Goal: Find specific page/section

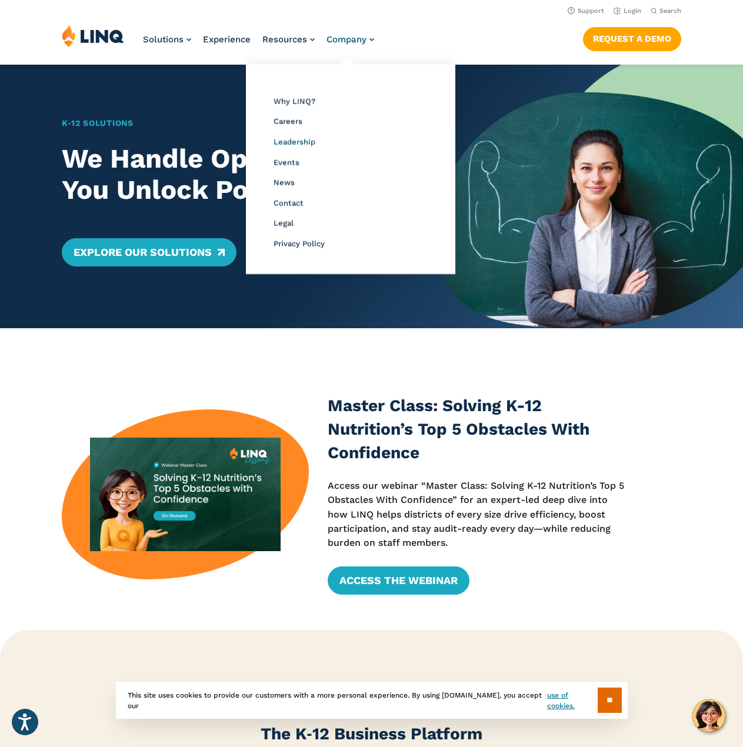
click at [293, 139] on span "Leadership" at bounding box center [295, 142] width 42 height 9
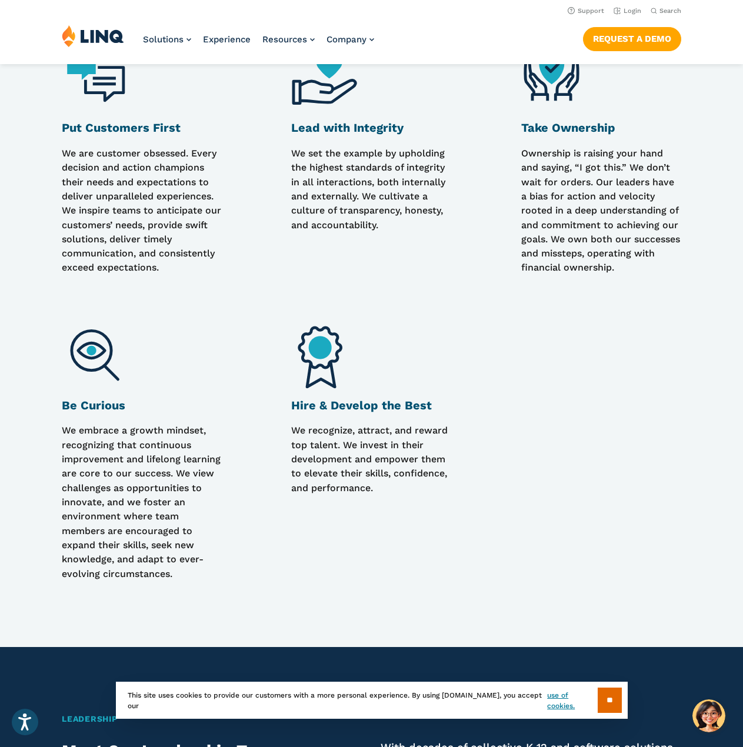
scroll to position [735, 0]
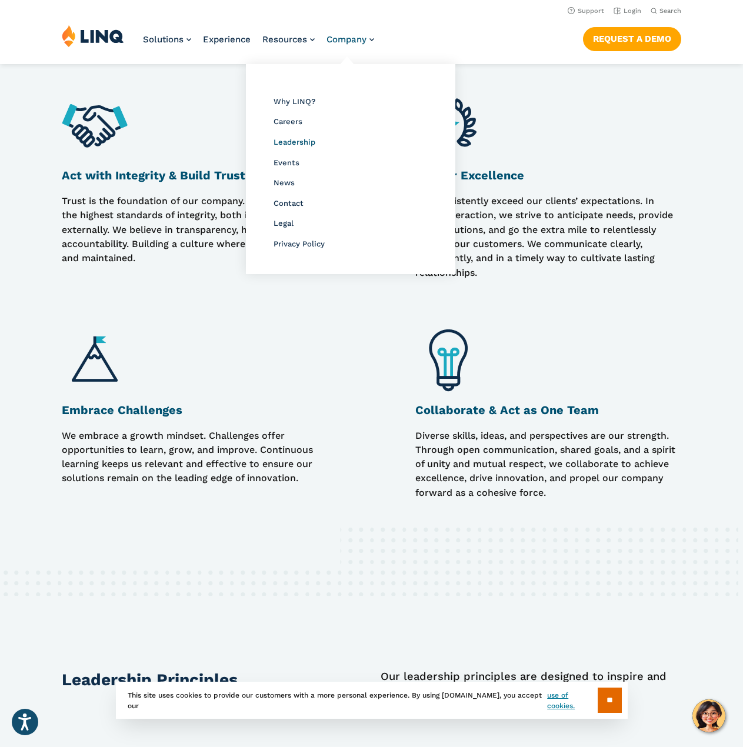
click at [299, 144] on span "Leadership" at bounding box center [295, 142] width 42 height 9
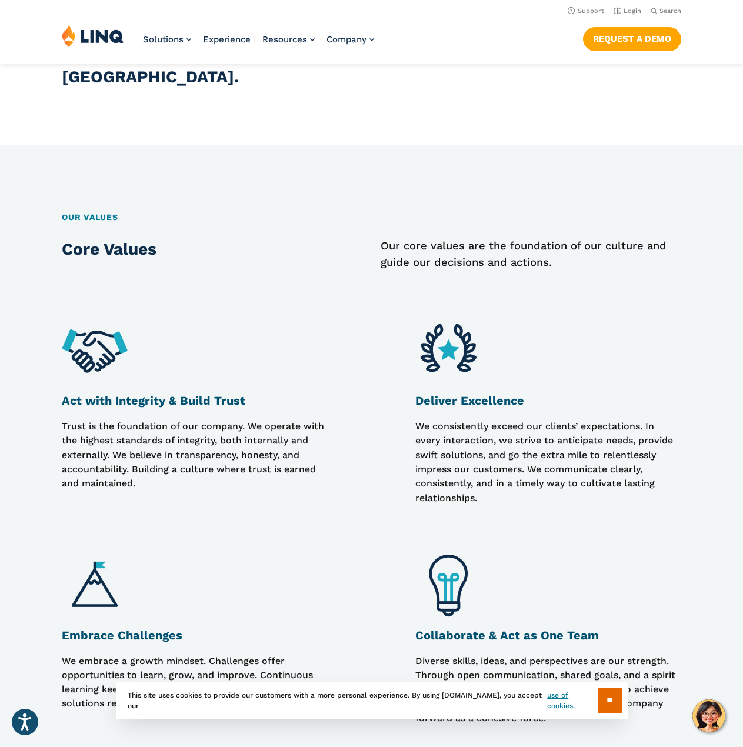
scroll to position [0, 0]
